Goal: Task Accomplishment & Management: Manage account settings

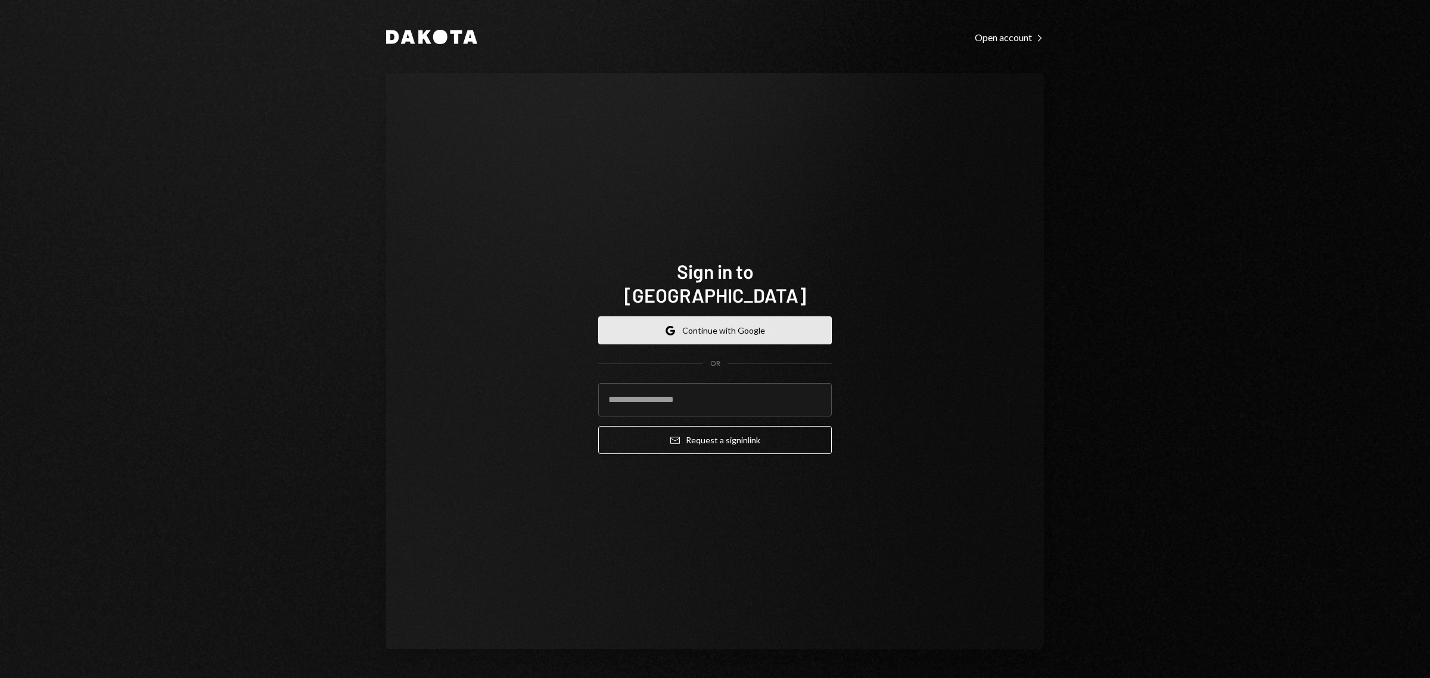
click at [687, 316] on button "Google Continue with Google" at bounding box center [715, 330] width 234 height 28
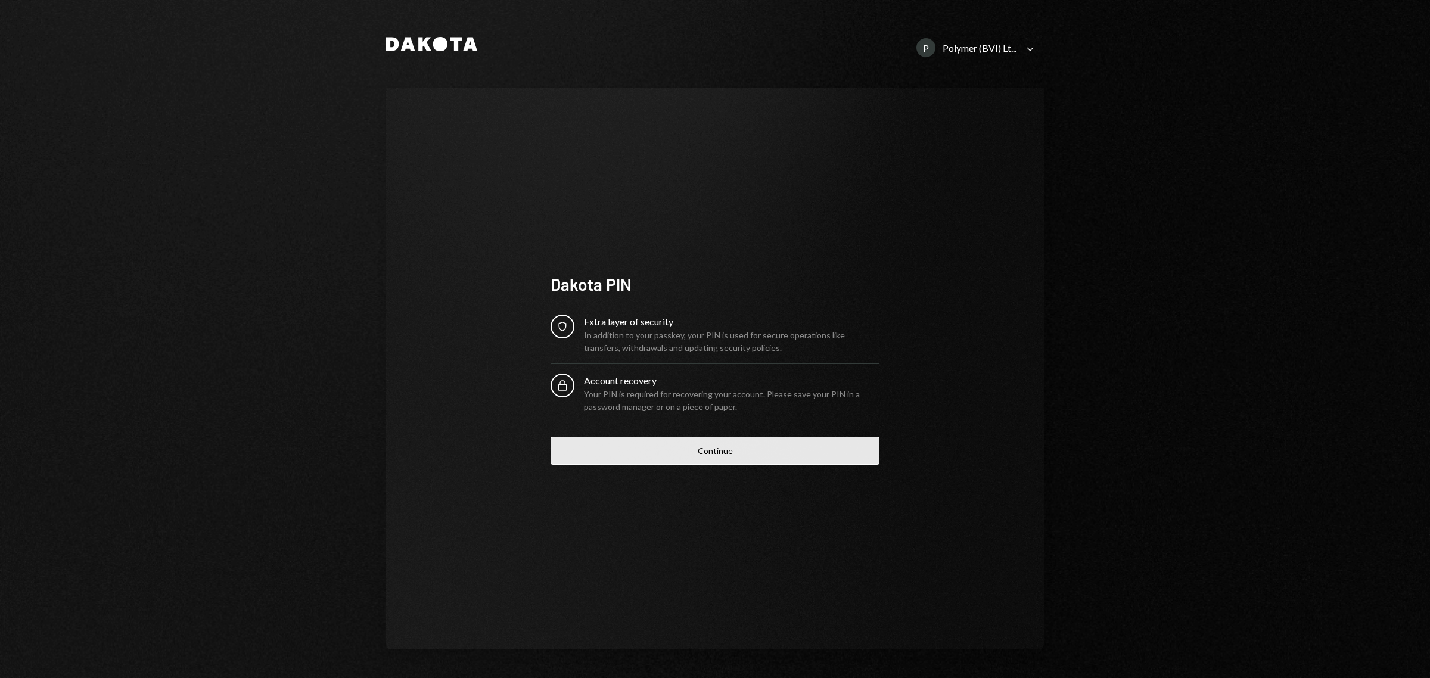
click at [654, 463] on button "Continue" at bounding box center [715, 451] width 329 height 28
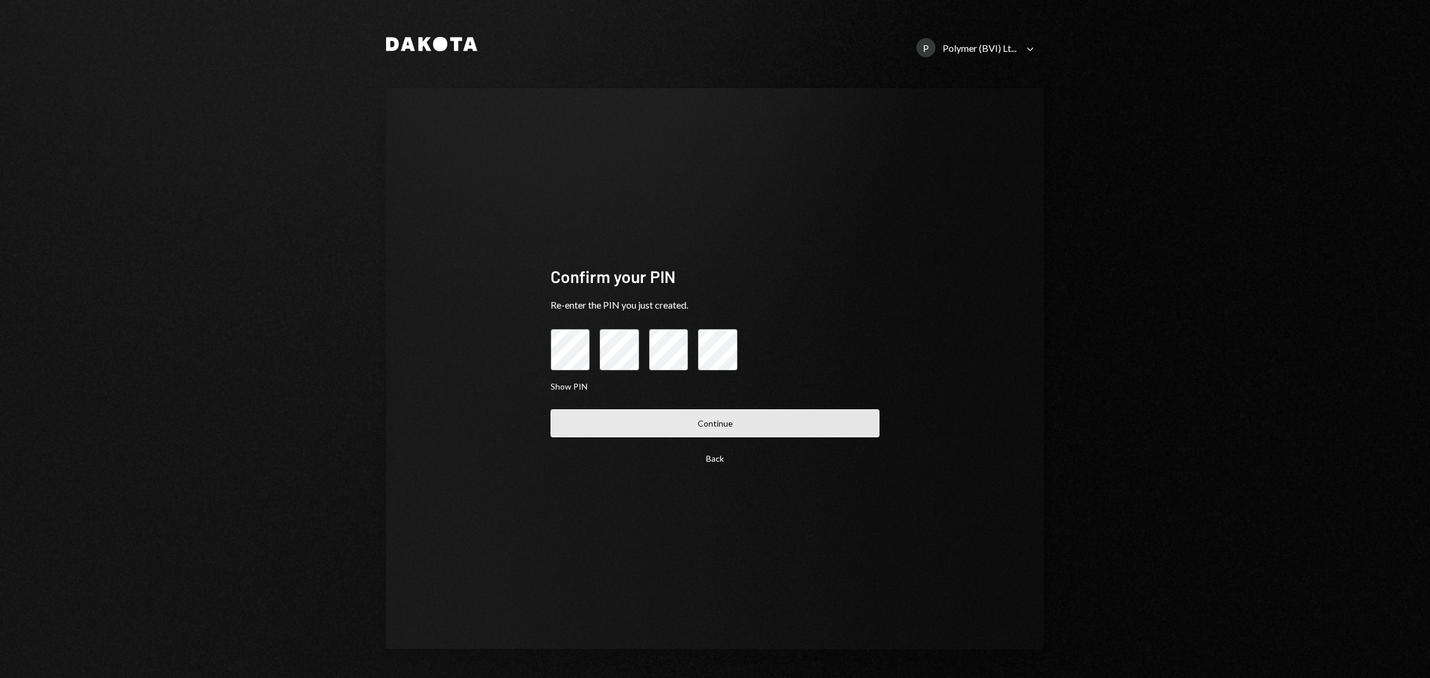
click at [700, 421] on button "Continue" at bounding box center [715, 423] width 329 height 28
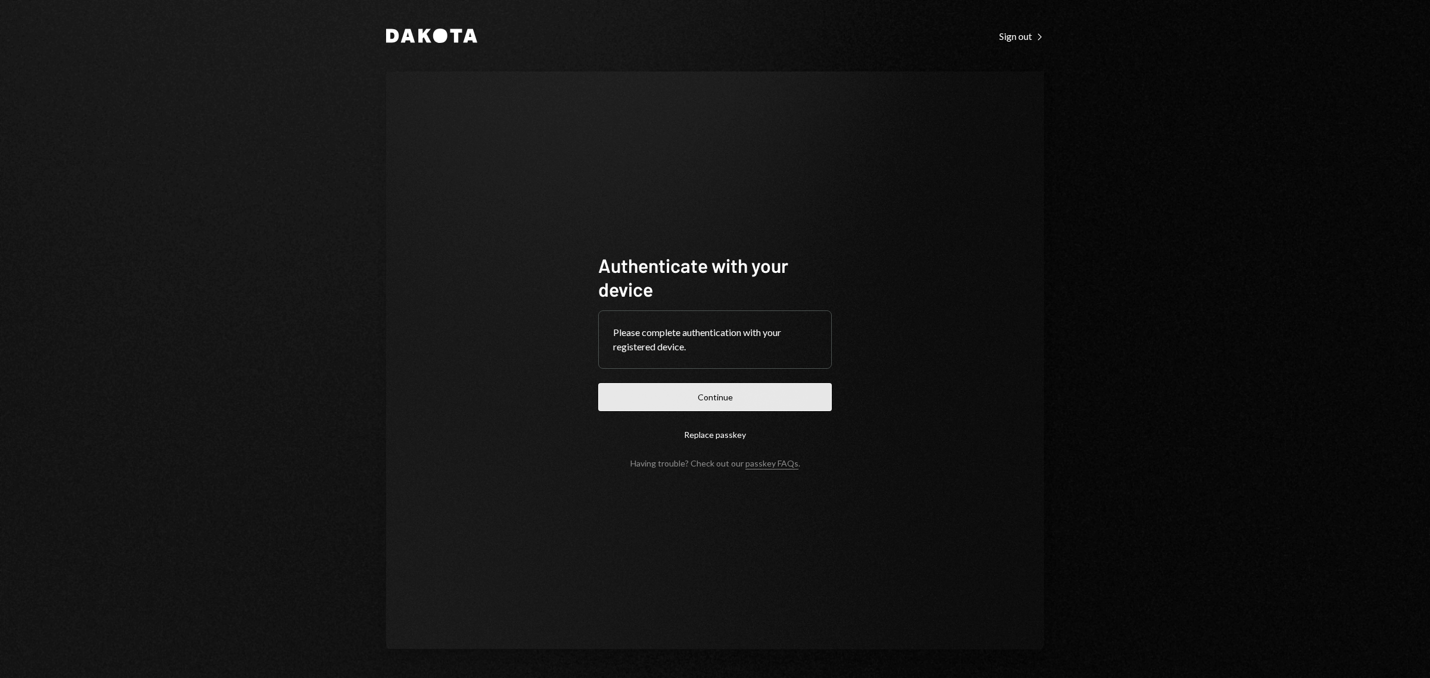
click at [711, 403] on button "Continue" at bounding box center [715, 397] width 234 height 28
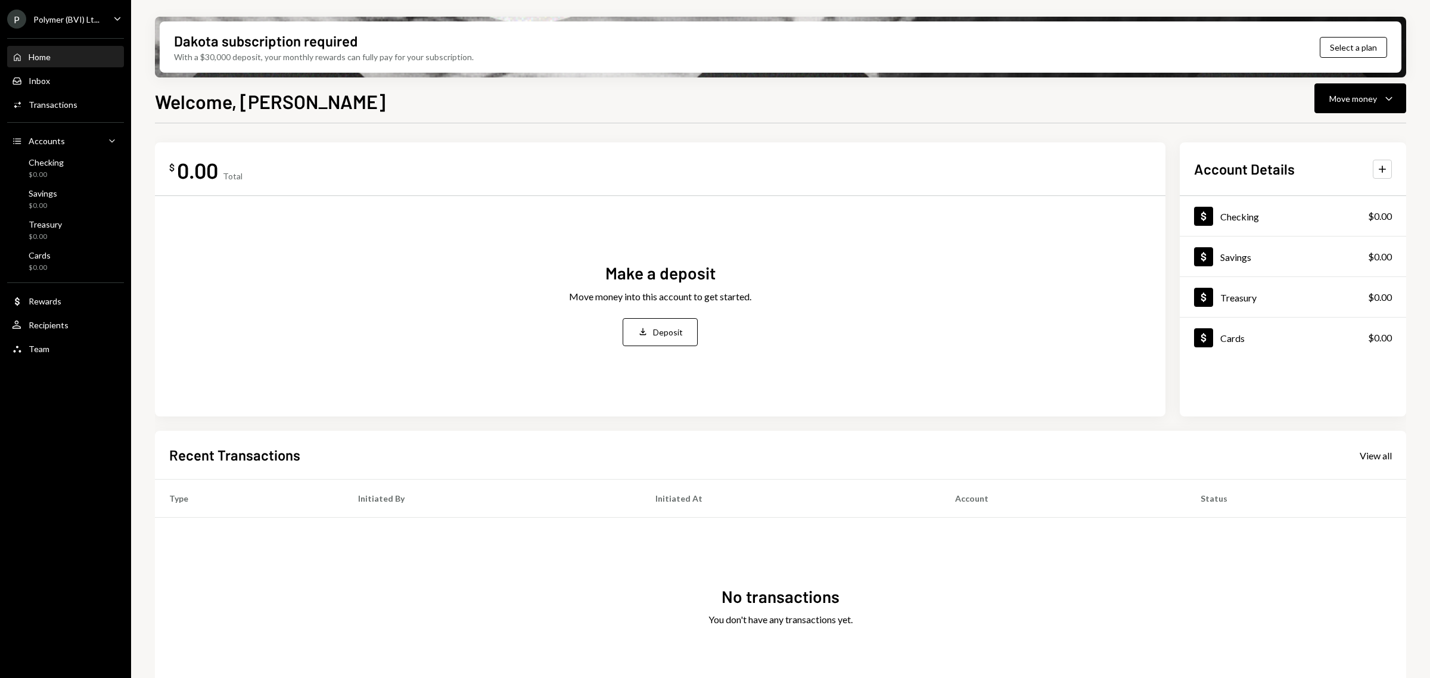
click at [51, 21] on div "Polymer (BVI) Lt..." at bounding box center [66, 19] width 66 height 10
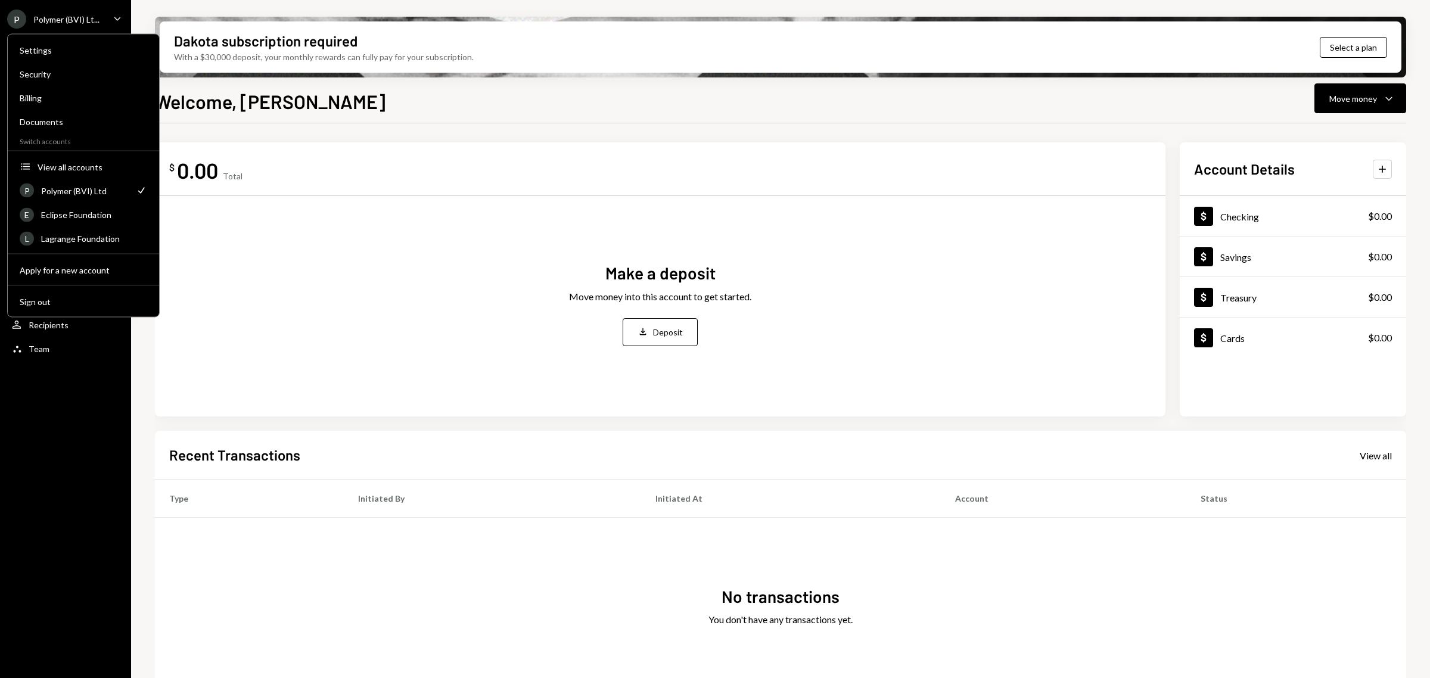
click at [70, 380] on div "P Polymer (BVI) Lt... Caret Down Home Home Inbox Inbox Activities Transactions …" at bounding box center [65, 339] width 131 height 678
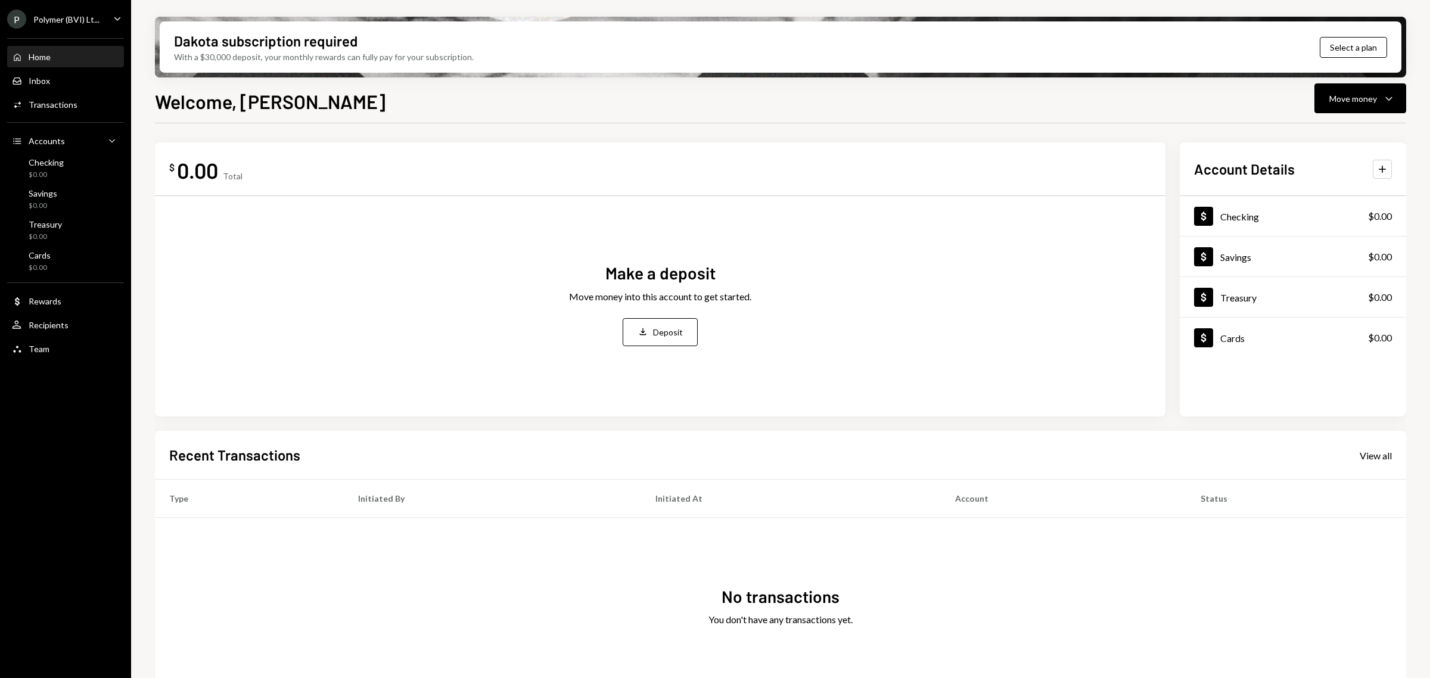
click at [48, 22] on div "Polymer (BVI) Lt..." at bounding box center [66, 19] width 66 height 10
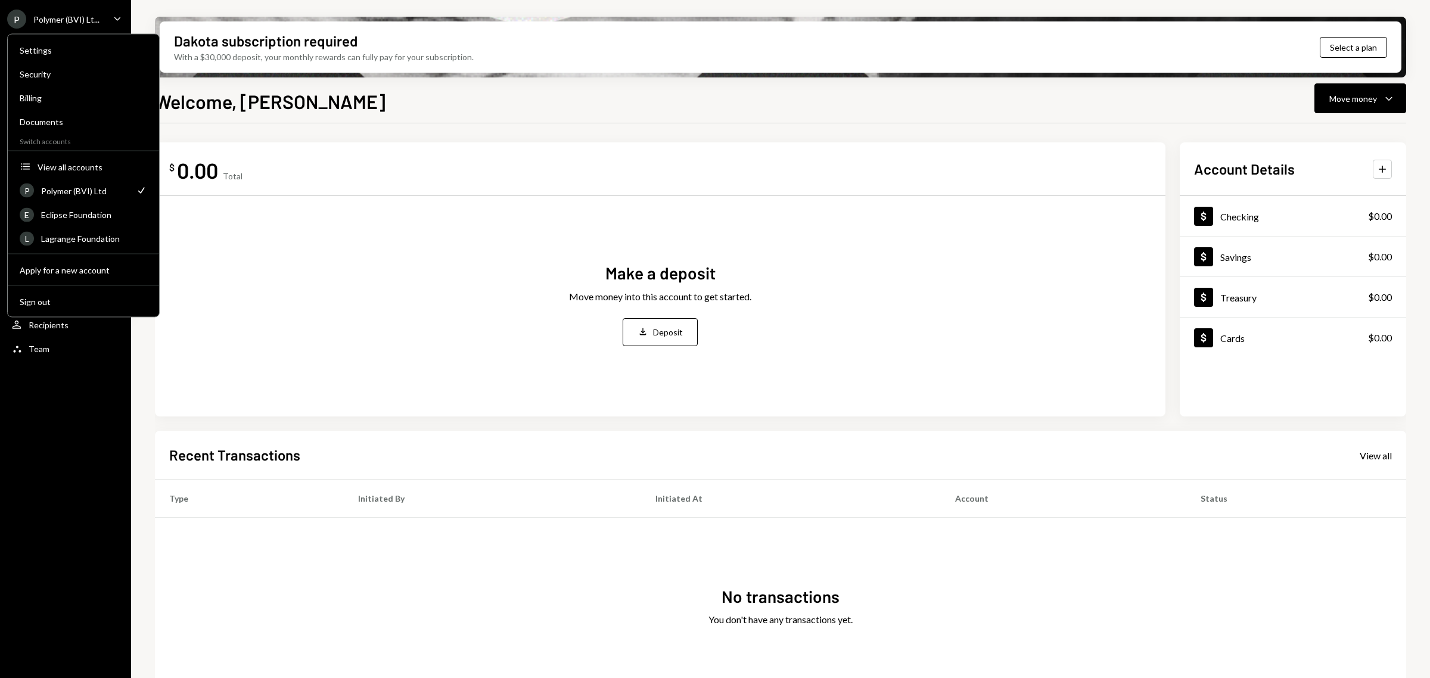
click at [91, 430] on div "P Polymer (BVI) Lt... Caret Down Home Home Inbox Inbox Activities Transactions …" at bounding box center [65, 339] width 131 height 678
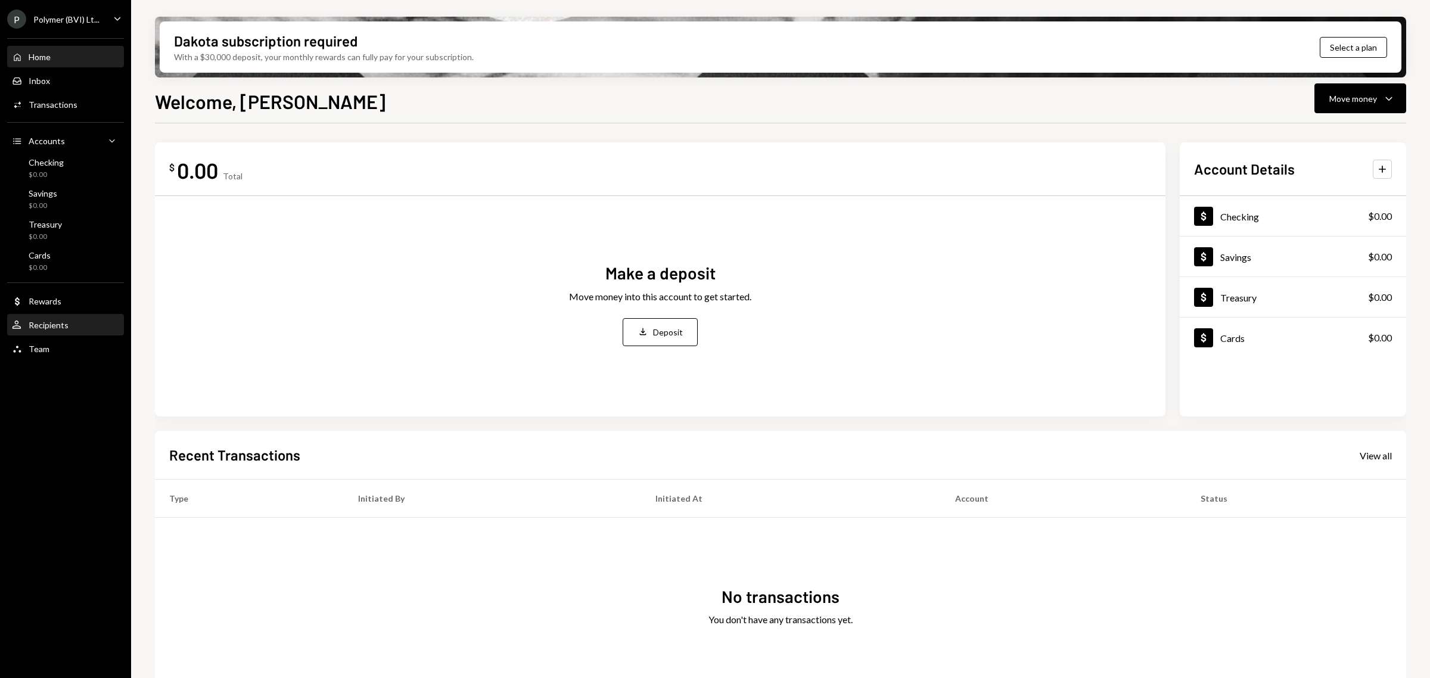
click at [69, 329] on div "User Recipients" at bounding box center [65, 325] width 107 height 11
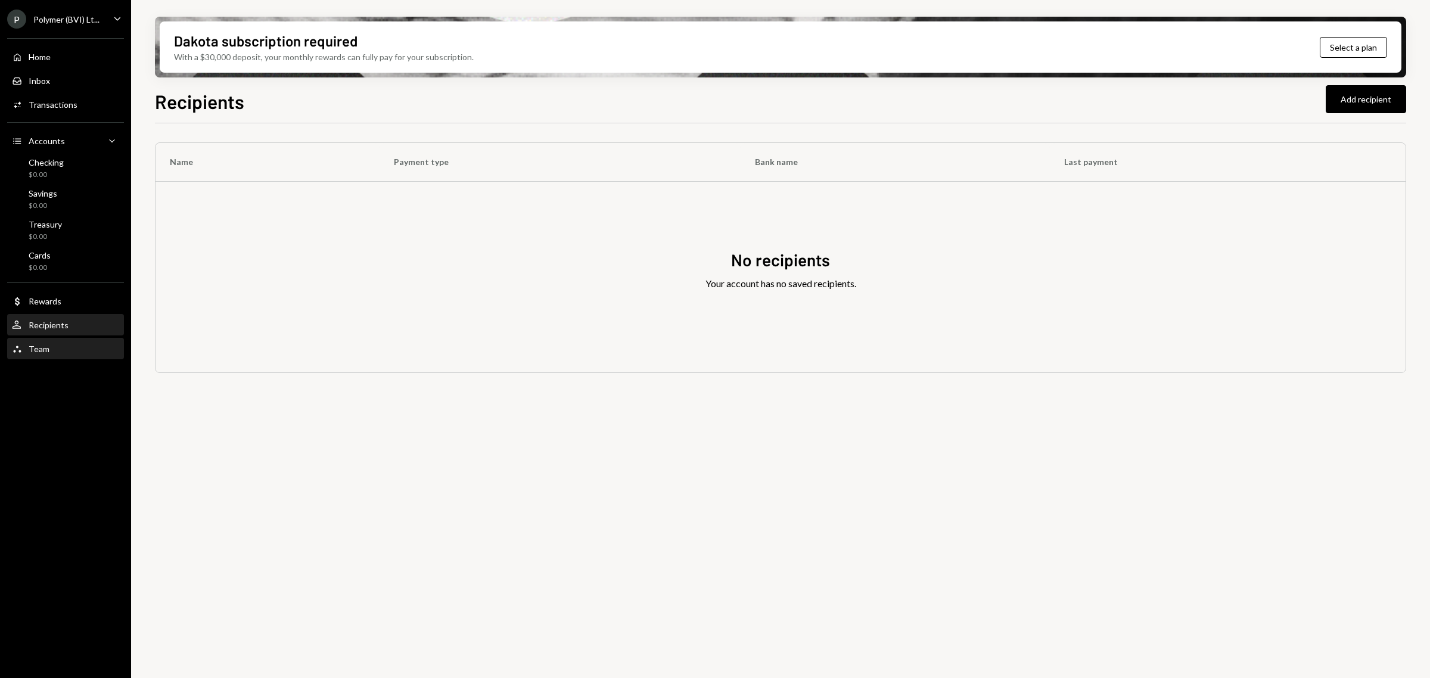
click at [54, 350] on div "Team Team" at bounding box center [65, 349] width 107 height 11
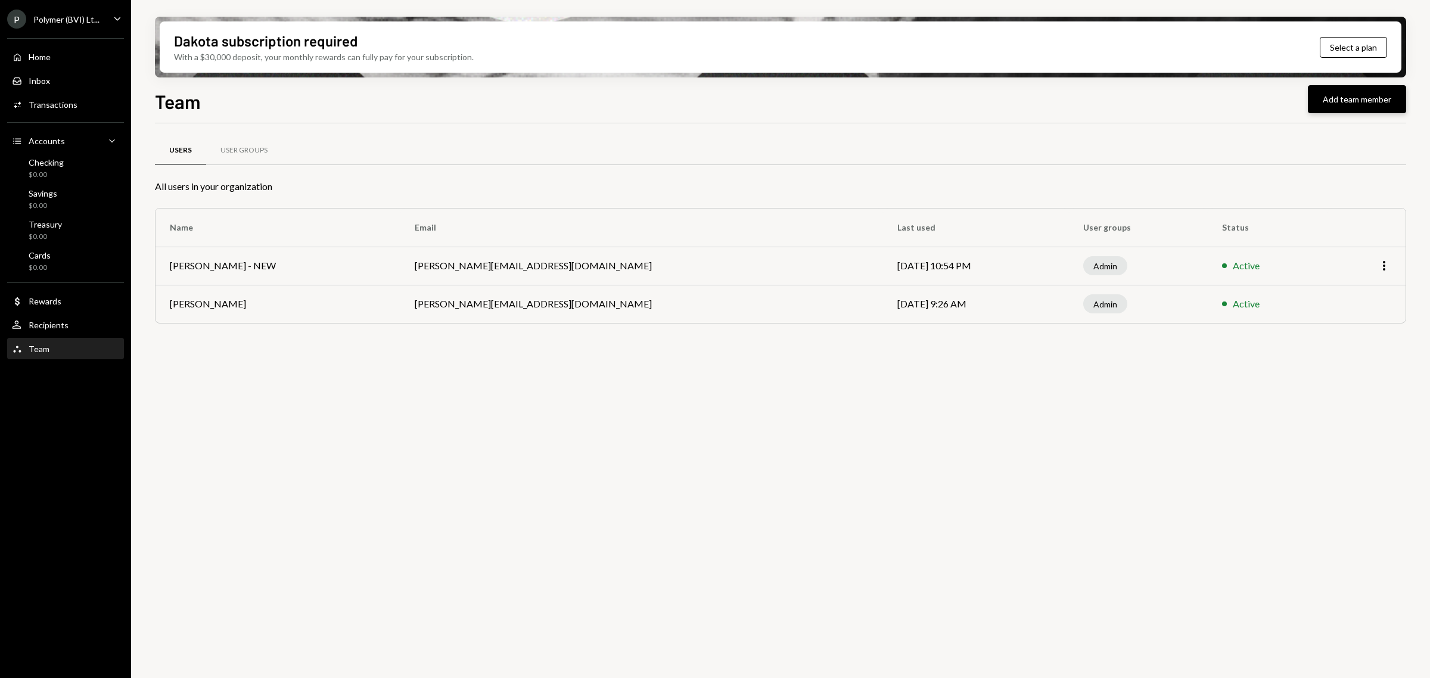
click at [1348, 100] on button "Add team member" at bounding box center [1357, 99] width 98 height 28
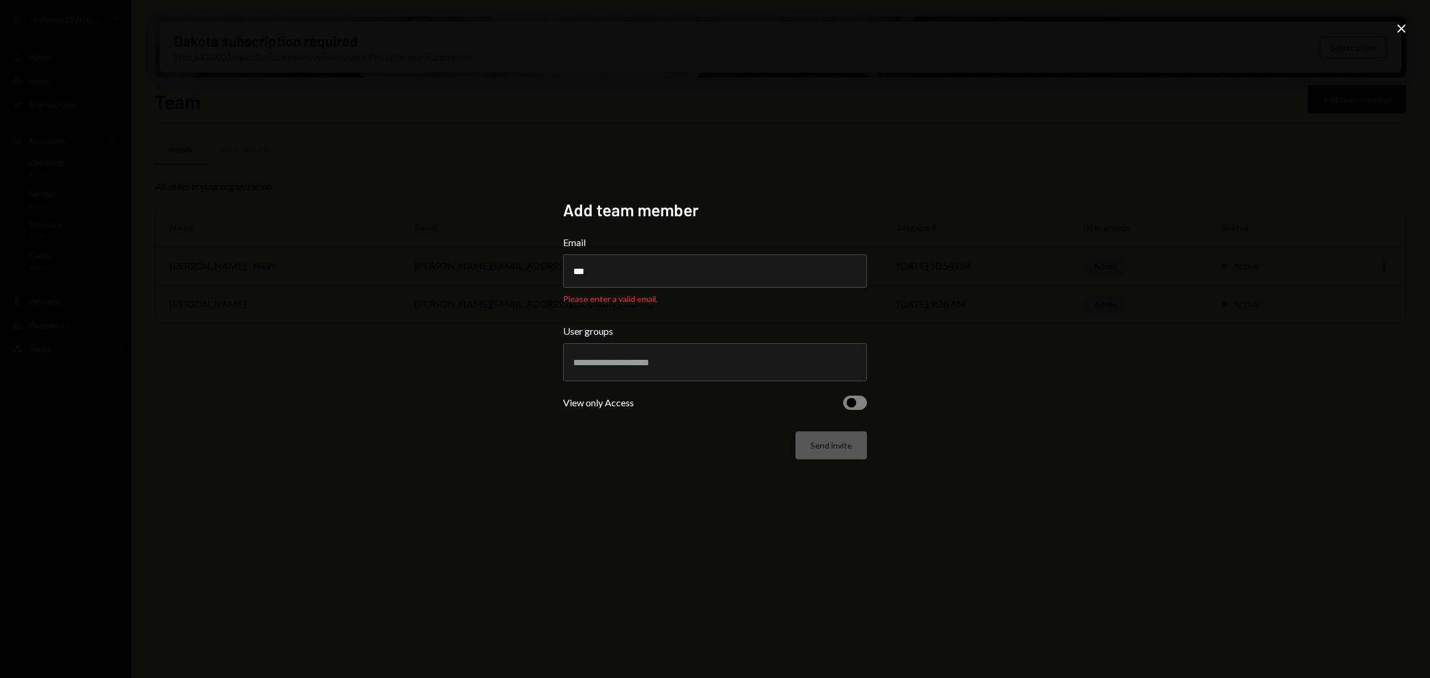
drag, startPoint x: 617, startPoint y: 269, endPoint x: 505, endPoint y: 272, distance: 112.1
click at [505, 272] on div "Add team member Email *** Please enter a valid email. User groups View only Acc…" at bounding box center [715, 339] width 1430 height 678
paste input "**********"
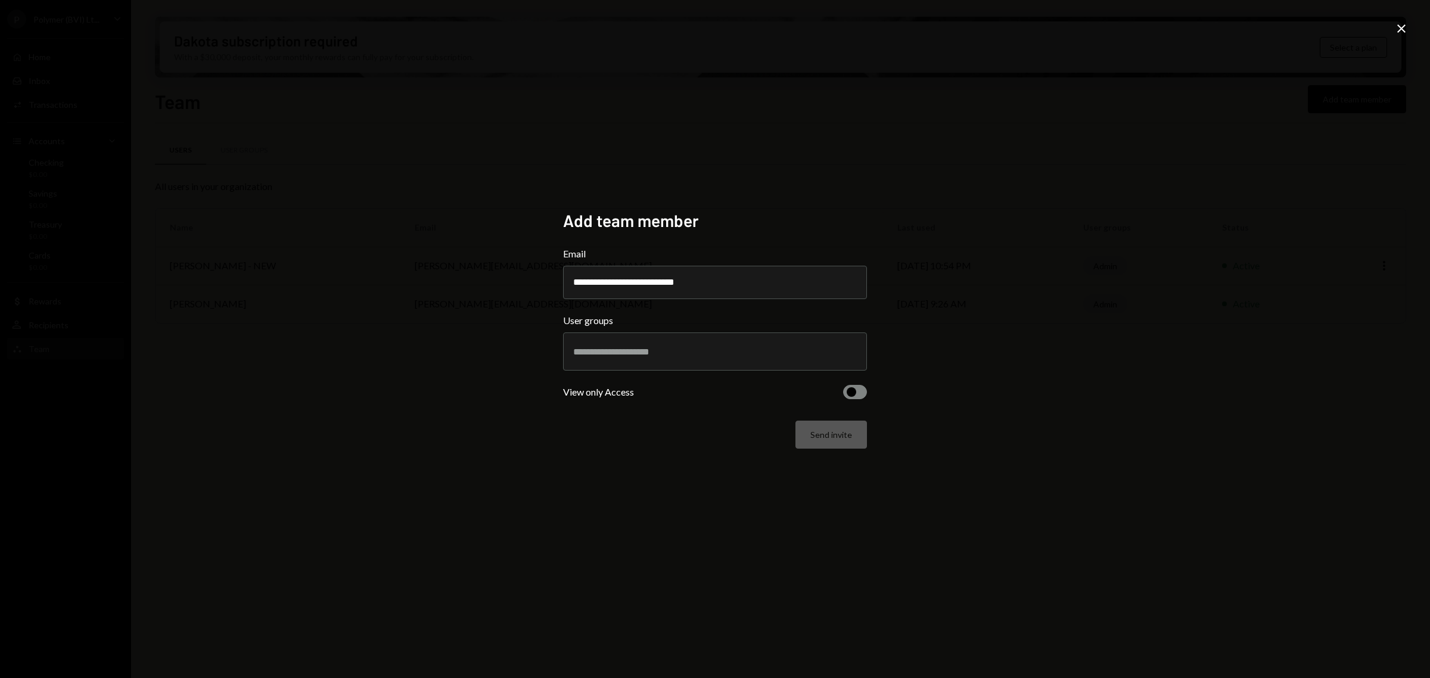
type input "**********"
click at [693, 361] on div at bounding box center [715, 352] width 284 height 30
click at [620, 397] on li "Admin" at bounding box center [715, 394] width 293 height 33
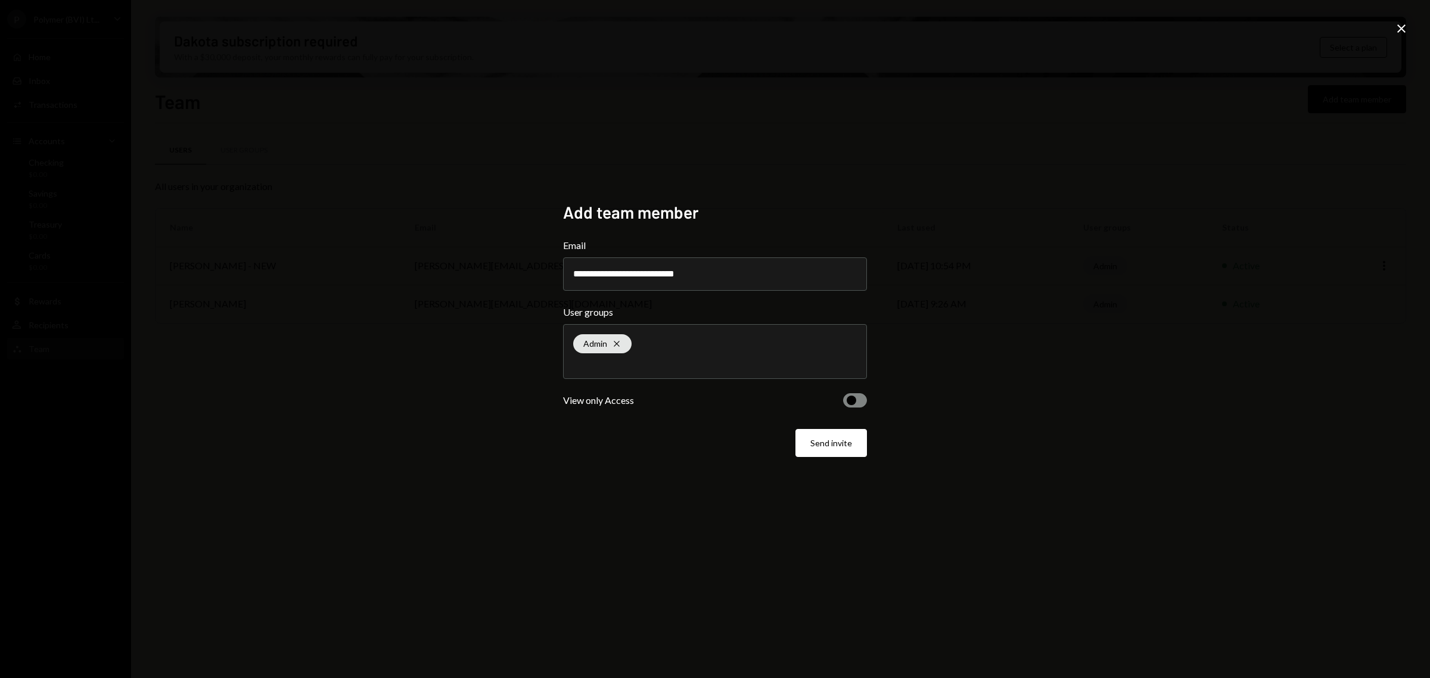
click at [844, 447] on button "Send invite" at bounding box center [832, 443] width 72 height 28
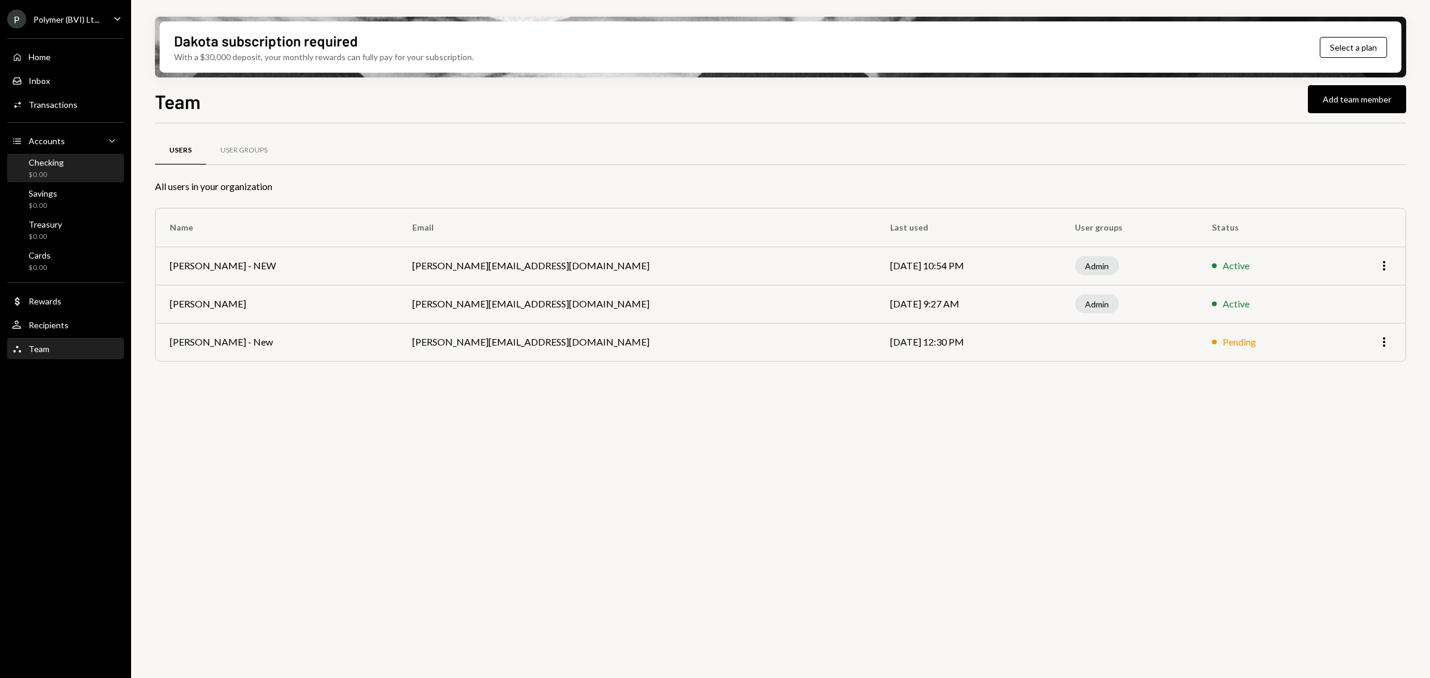
click at [60, 173] on div "$0.00" at bounding box center [46, 175] width 35 height 10
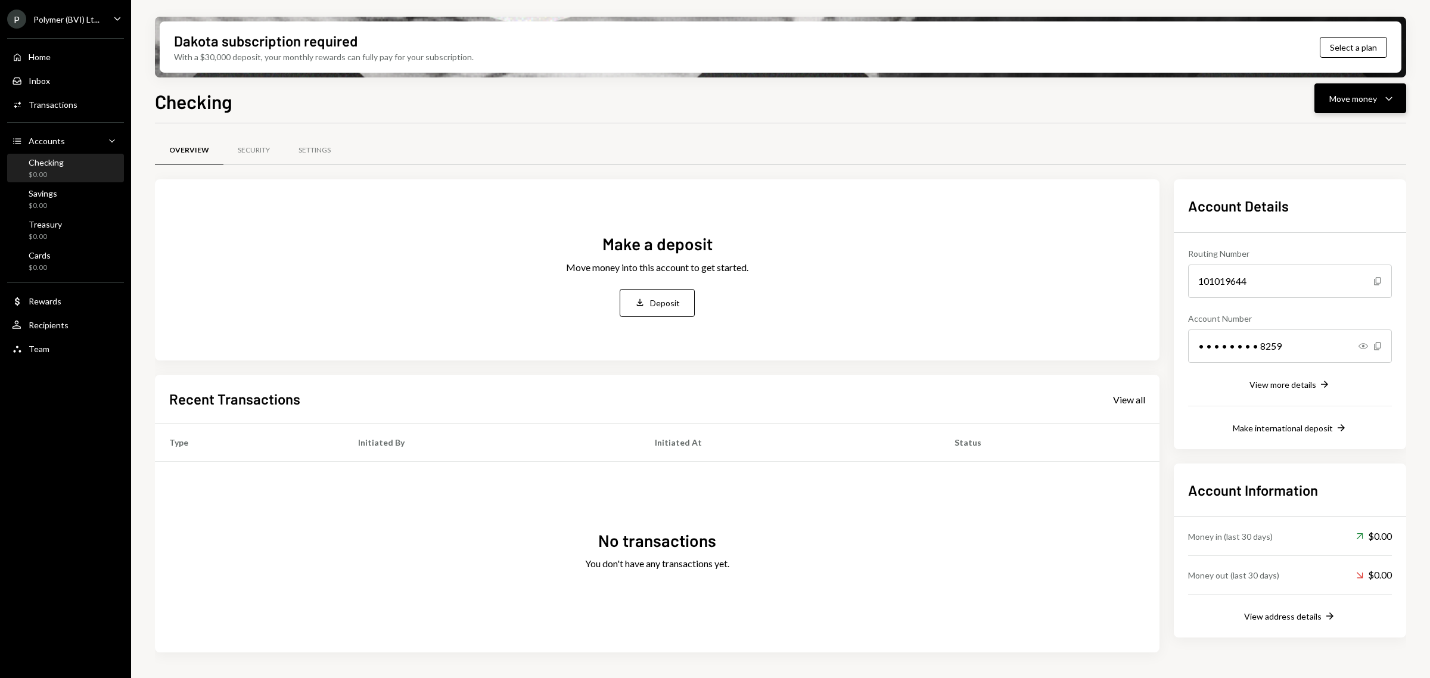
click at [1378, 95] on div "Move money Caret Down" at bounding box center [1361, 98] width 62 height 14
click at [1330, 189] on div "Deposit" at bounding box center [1351, 188] width 87 height 13
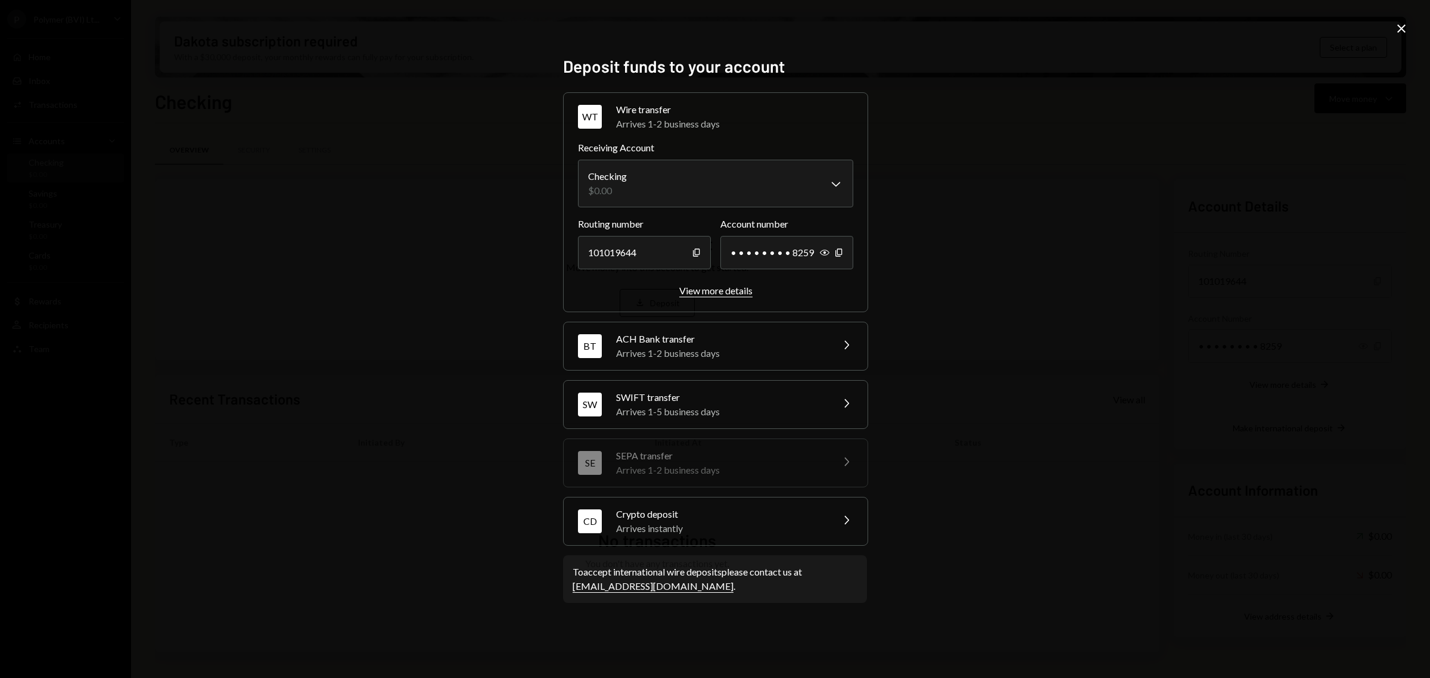
click at [710, 285] on div "View more details" at bounding box center [715, 290] width 73 height 11
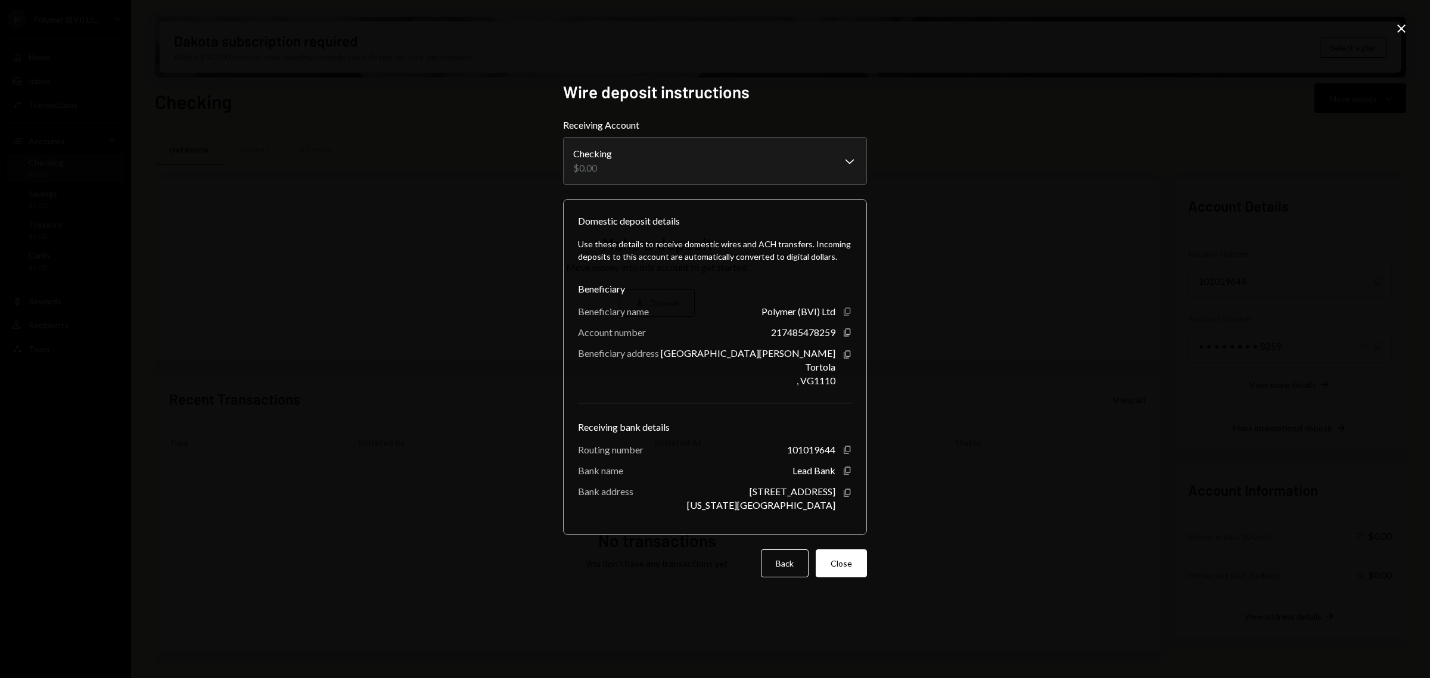
click at [849, 307] on icon "Copy" at bounding box center [848, 312] width 10 height 10
click at [848, 329] on icon "button" at bounding box center [847, 333] width 7 height 8
click at [845, 350] on icon "button" at bounding box center [847, 354] width 7 height 8
click at [847, 356] on icon "button" at bounding box center [847, 354] width 7 height 8
drag, startPoint x: 847, startPoint y: 356, endPoint x: 1179, endPoint y: 383, distance: 333.1
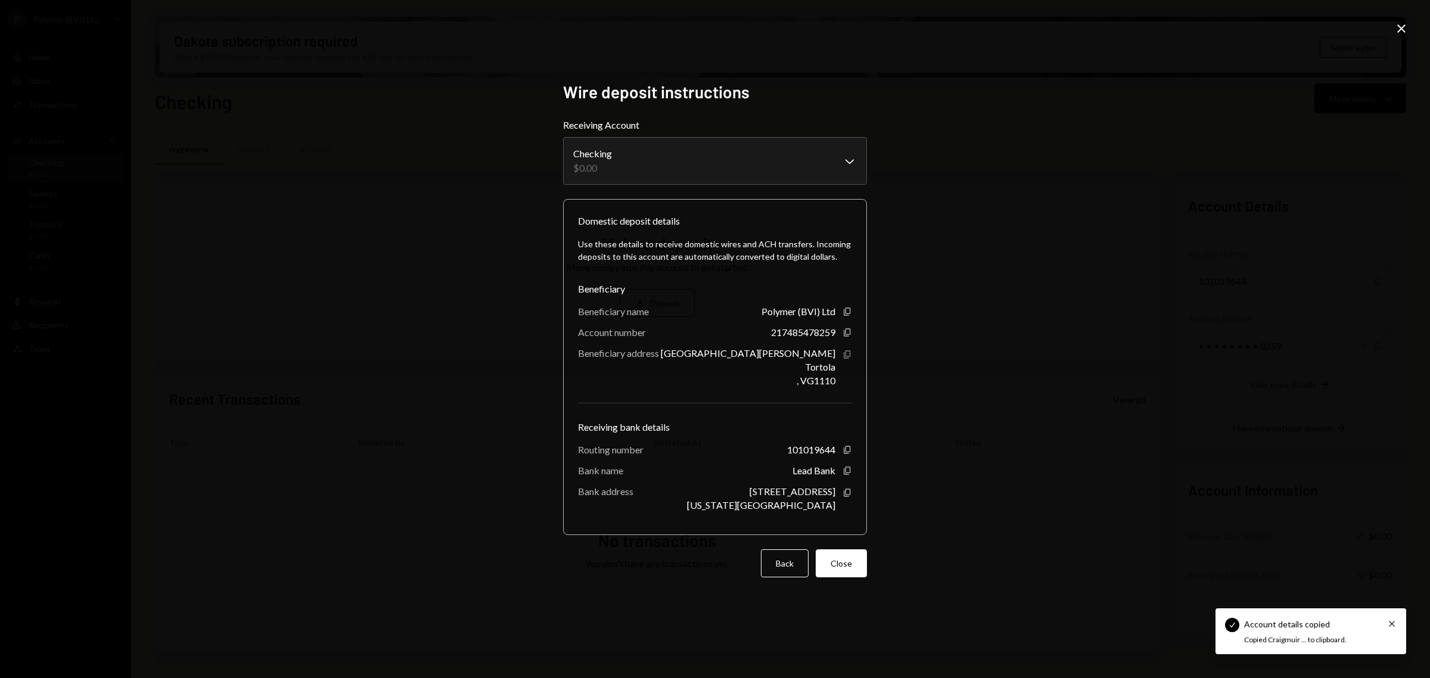
click at [848, 356] on icon "Copy" at bounding box center [848, 355] width 10 height 10
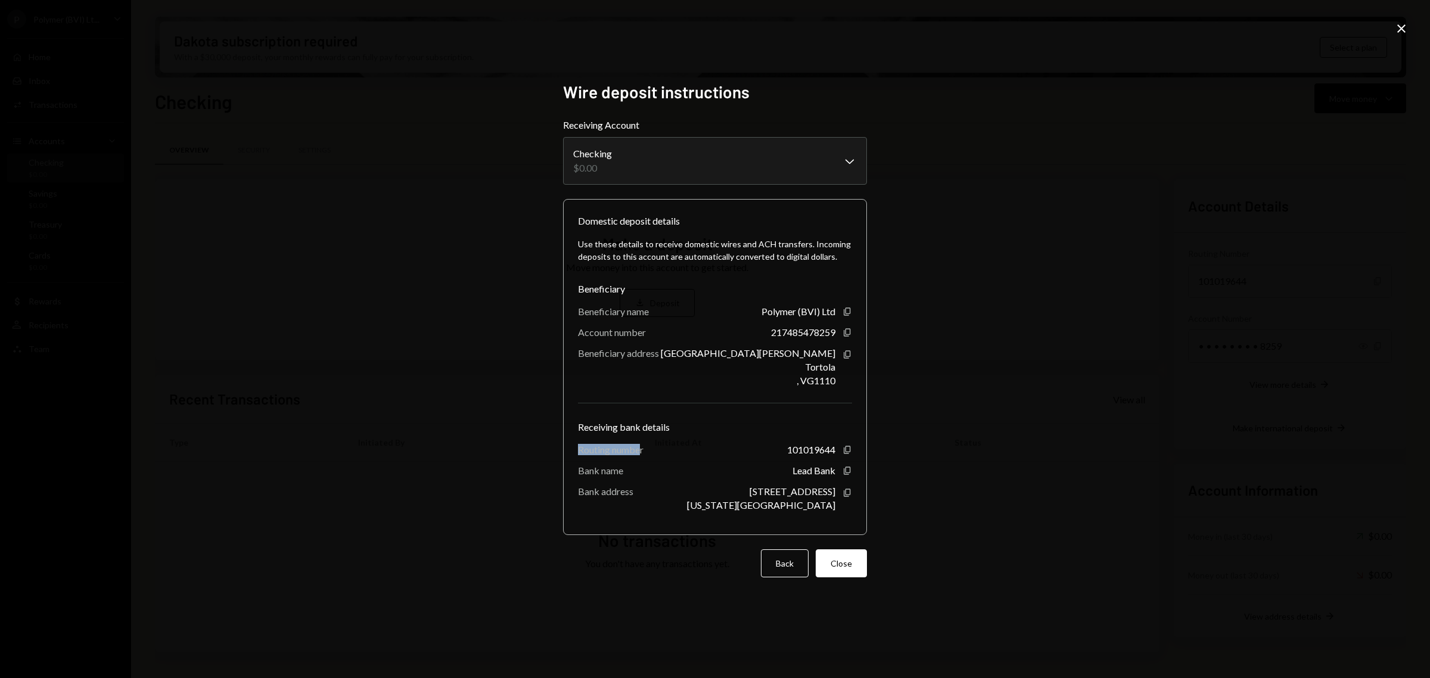
drag, startPoint x: 581, startPoint y: 448, endPoint x: 640, endPoint y: 446, distance: 58.5
click at [640, 446] on div "Routing number" at bounding box center [611, 449] width 66 height 11
click at [592, 429] on div "Receiving bank details" at bounding box center [715, 427] width 274 height 14
drag, startPoint x: 576, startPoint y: 427, endPoint x: 675, endPoint y: 427, distance: 99.5
click at [675, 427] on div "Domestic deposit details Use these details to receive domestic wires and ACH tr…" at bounding box center [715, 367] width 304 height 336
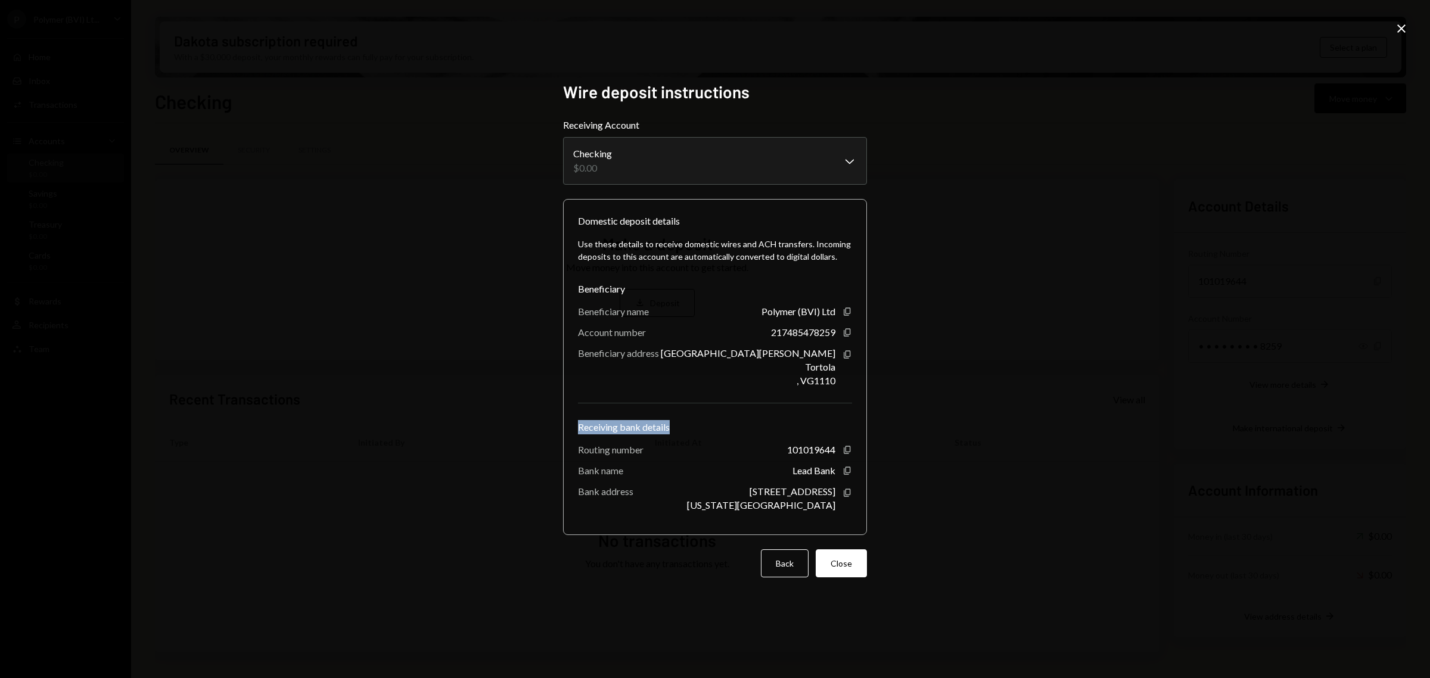
copy div "Receiving bank details"
click at [802, 451] on div "101019644" at bounding box center [811, 449] width 48 height 11
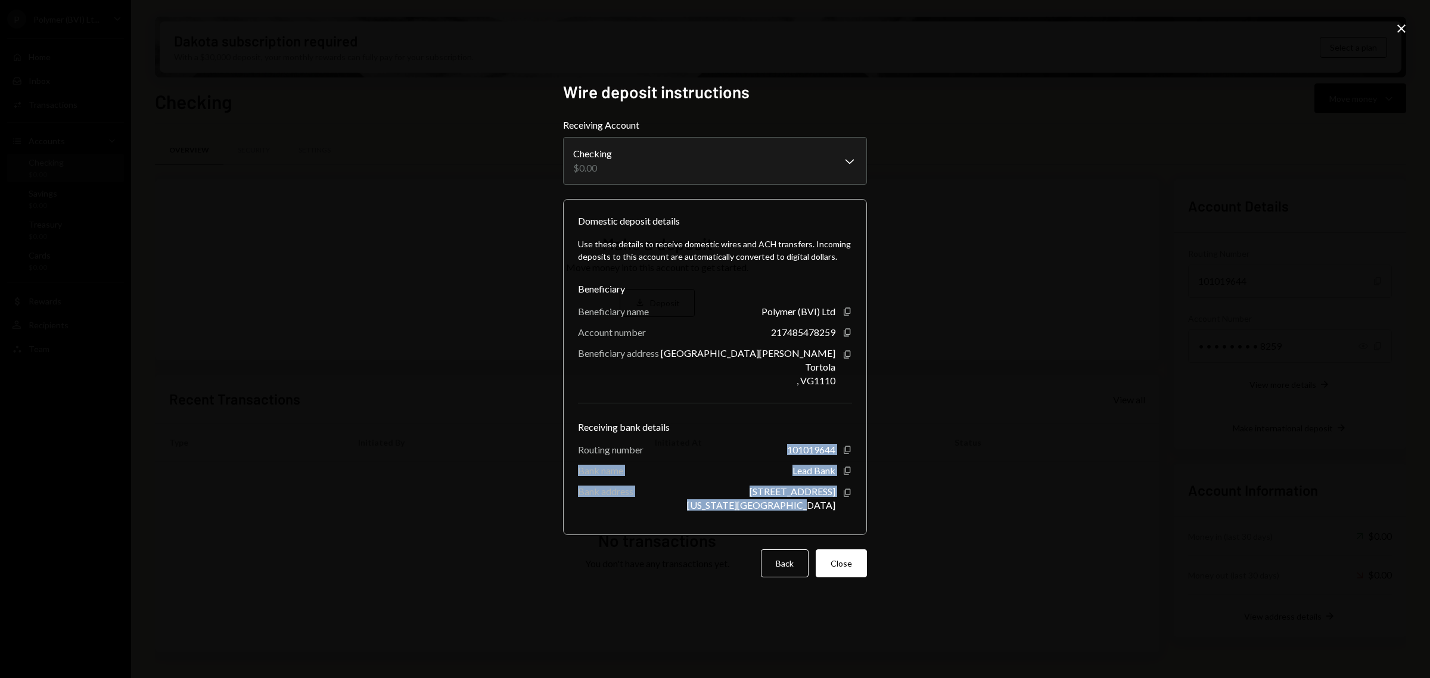
drag, startPoint x: 784, startPoint y: 446, endPoint x: 835, endPoint y: 510, distance: 81.9
click at [835, 510] on div "Use these details to receive domestic wires and ACH transfers. Incoming deposit…" at bounding box center [715, 374] width 274 height 292
copy div "101019644 Copy Bank name Lead Bank Copy Bank address [STREET_ADDRESS][US_STATE]"
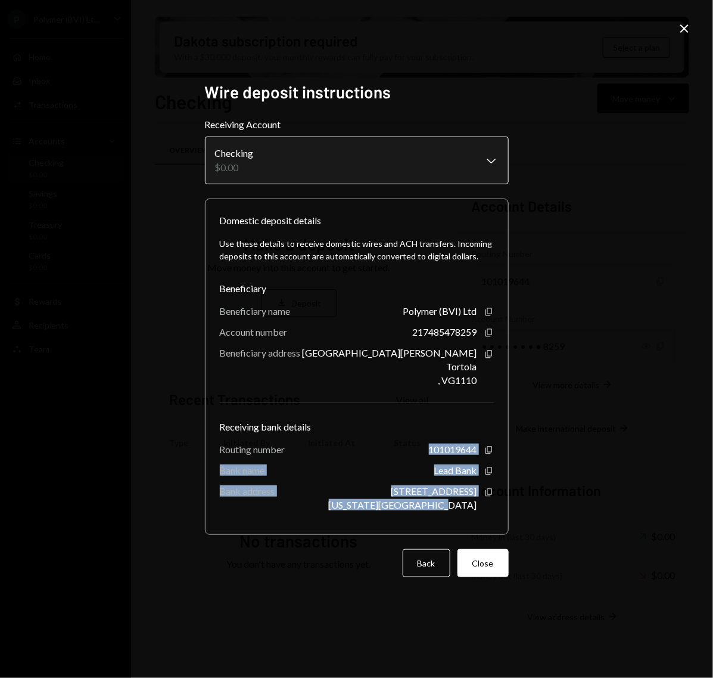
click at [452, 158] on body "**********" at bounding box center [356, 339] width 713 height 678
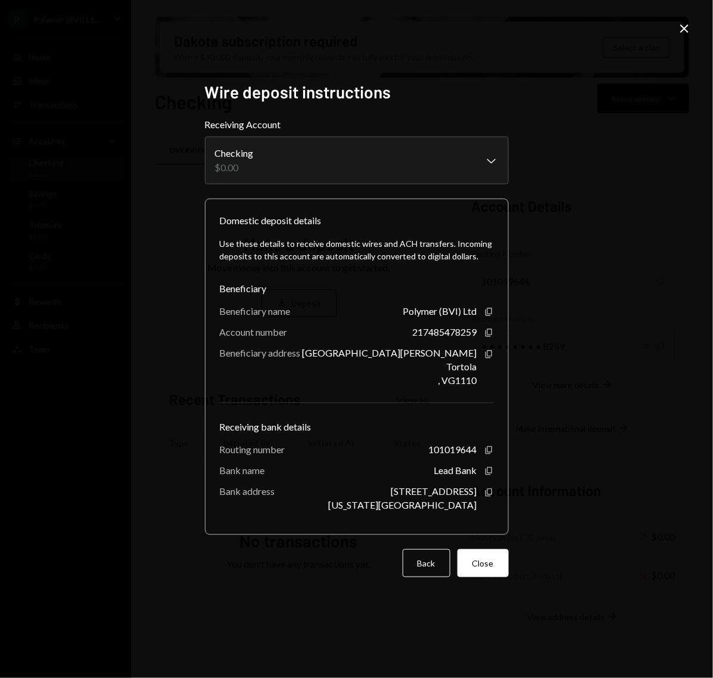
click at [622, 148] on div "**********" at bounding box center [356, 339] width 713 height 678
click at [435, 566] on button "Back" at bounding box center [427, 563] width 48 height 28
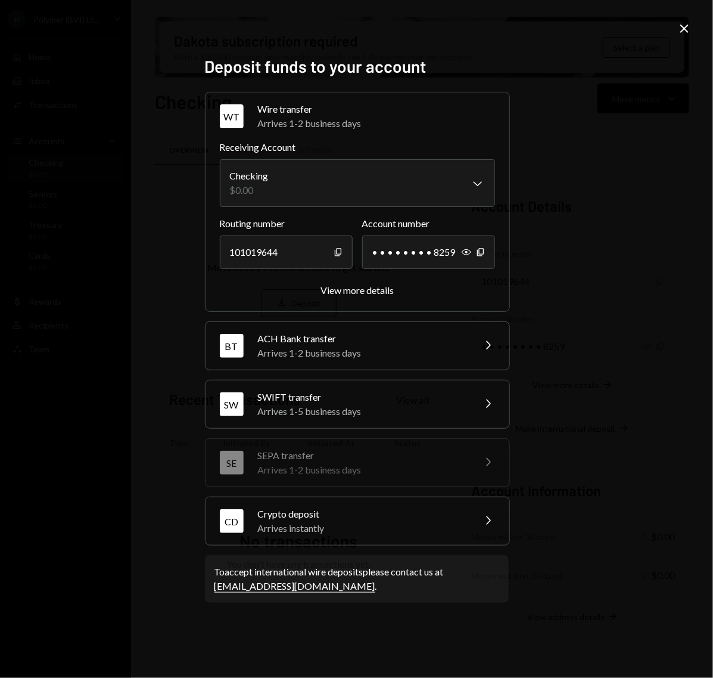
click at [353, 529] on div "Arrives instantly" at bounding box center [362, 528] width 209 height 14
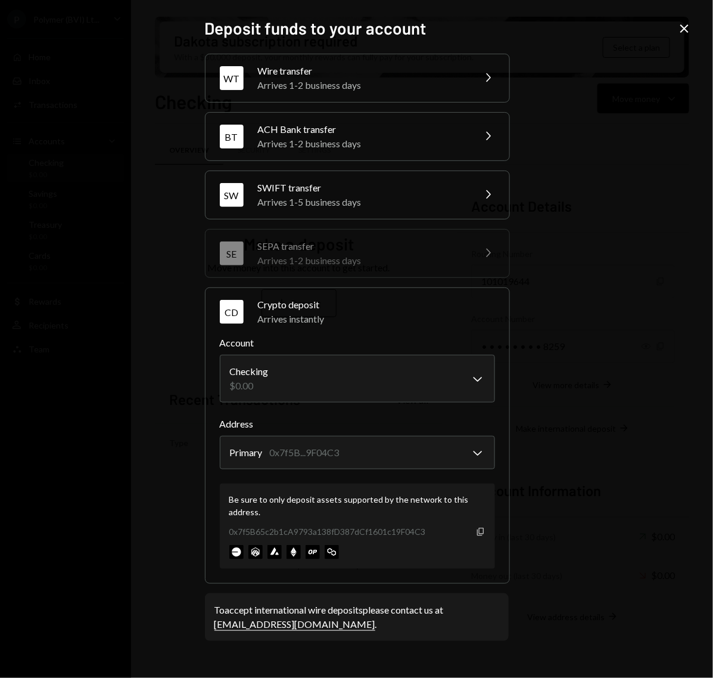
click at [477, 528] on icon "Copy" at bounding box center [481, 532] width 10 height 10
